Goal: Information Seeking & Learning: Find specific fact

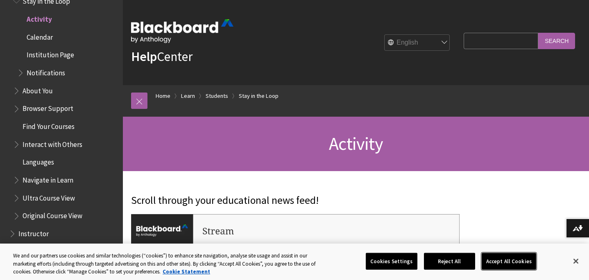
click at [514, 264] on button "Accept All Cookies" at bounding box center [509, 261] width 55 height 17
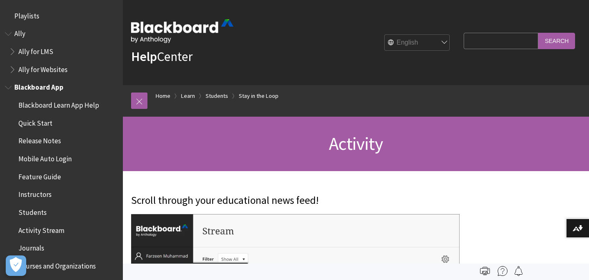
click at [53, 107] on span "Blackboard Learn App Help" at bounding box center [58, 103] width 81 height 11
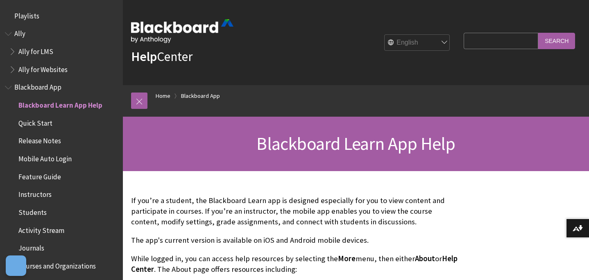
scroll to position [86, 0]
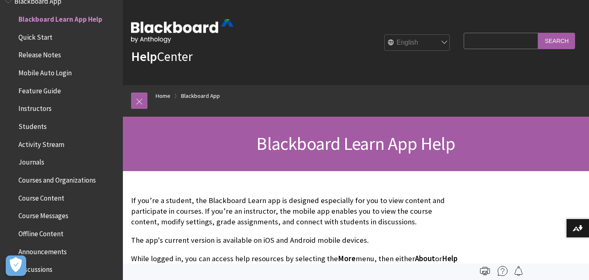
click at [489, 39] on input "Search Query" at bounding box center [501, 41] width 75 height 16
type input "lectures"
click at [560, 38] on input "Search" at bounding box center [557, 41] width 37 height 16
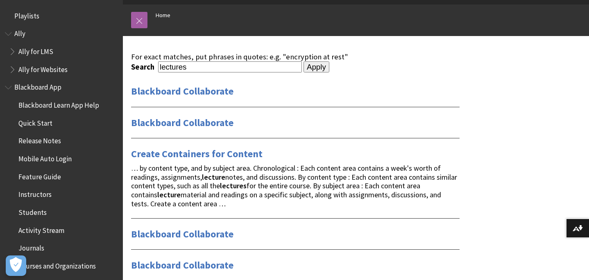
scroll to position [82, 0]
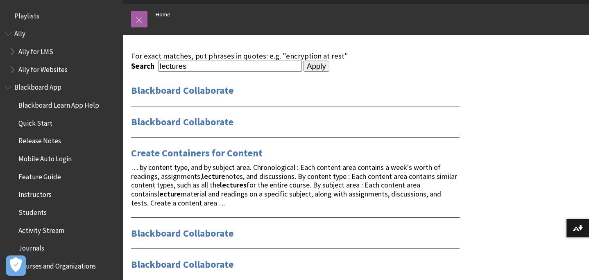
click at [159, 67] on input "lectures" at bounding box center [230, 66] width 144 height 11
type input "live lectures"
click at [304, 61] on input "Apply" at bounding box center [317, 66] width 26 height 11
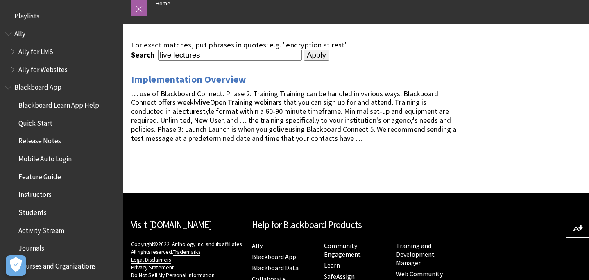
scroll to position [95, 0]
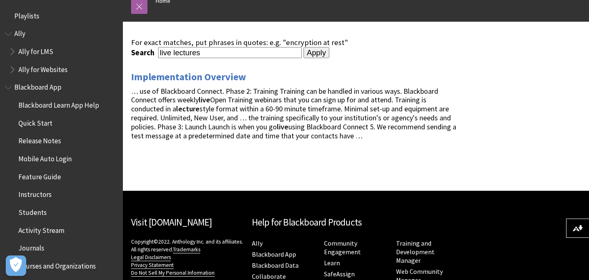
drag, startPoint x: 174, startPoint y: 55, endPoint x: 130, endPoint y: 55, distance: 44.3
click at [130, 55] on div "For exact matches, put phrases in quotes: e.g. "encryption at rest" Search live…" at bounding box center [295, 94] width 345 height 145
type input "lectures"
click at [304, 47] on input "Apply" at bounding box center [317, 52] width 26 height 11
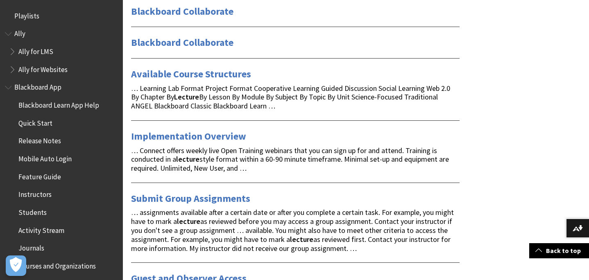
scroll to position [305, 0]
